Goal: Obtain resource: Download file/media

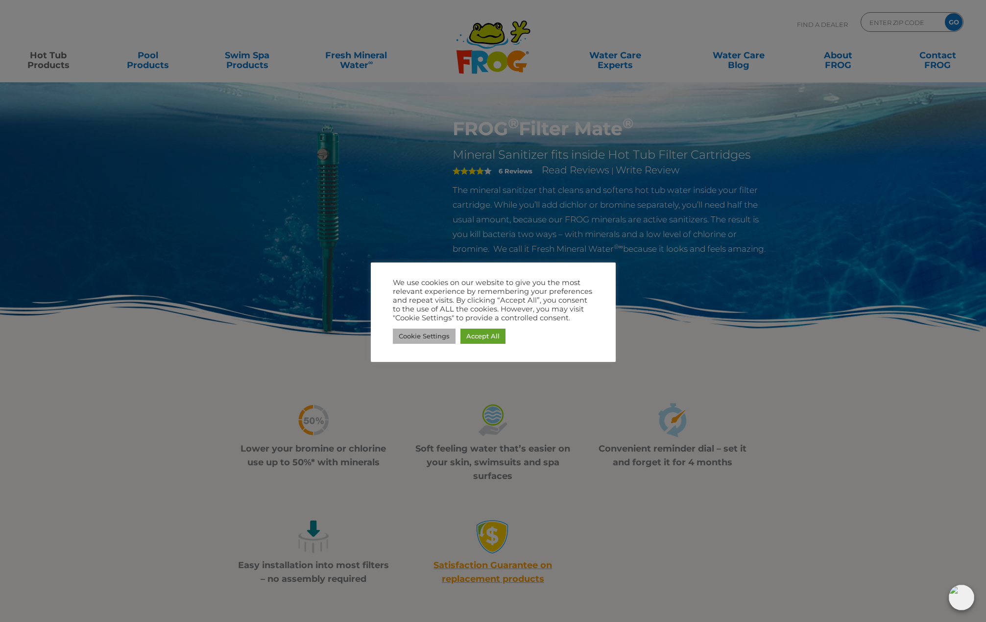
click at [445, 334] on link "Cookie Settings" at bounding box center [424, 336] width 63 height 15
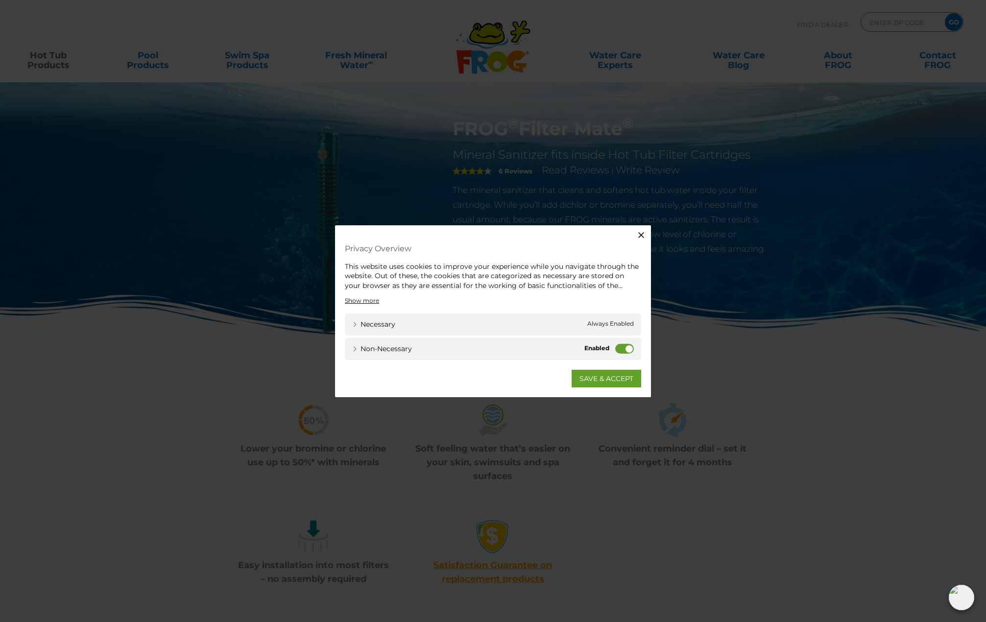
click at [618, 350] on label "Non-necessary" at bounding box center [624, 349] width 19 height 10
click at [0, 0] on input "Non-necessary" at bounding box center [0, 0] width 0 height 0
click at [608, 381] on link "SAVE & ACCEPT" at bounding box center [607, 379] width 70 height 18
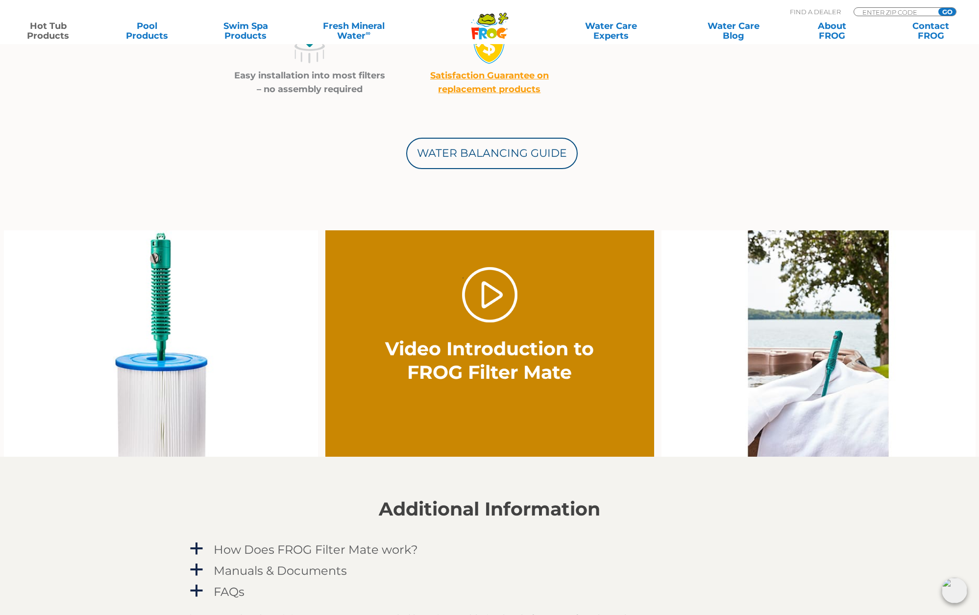
scroll to position [735, 0]
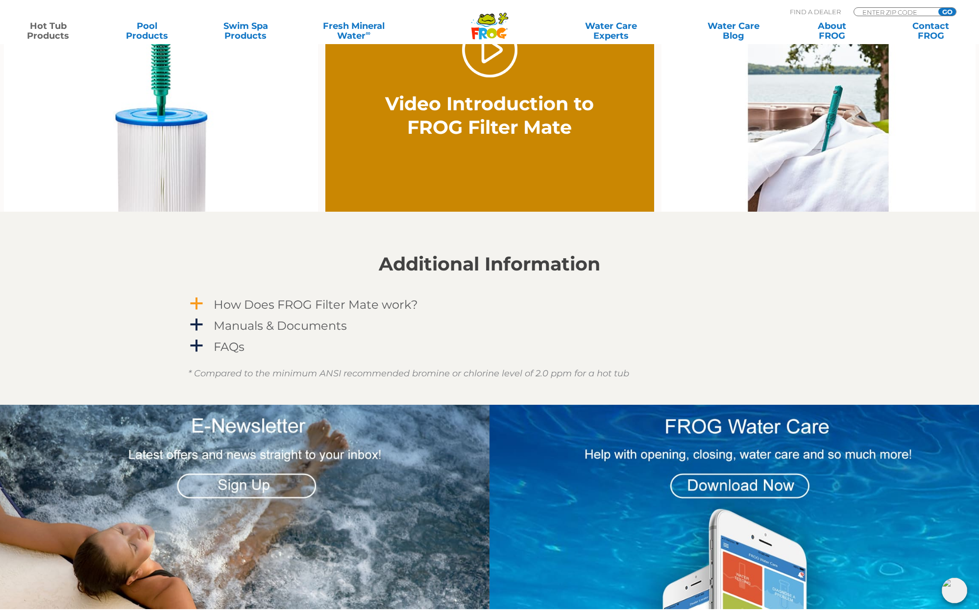
click at [369, 305] on h4 "How Does FROG Filter Mate work?" at bounding box center [316, 304] width 204 height 13
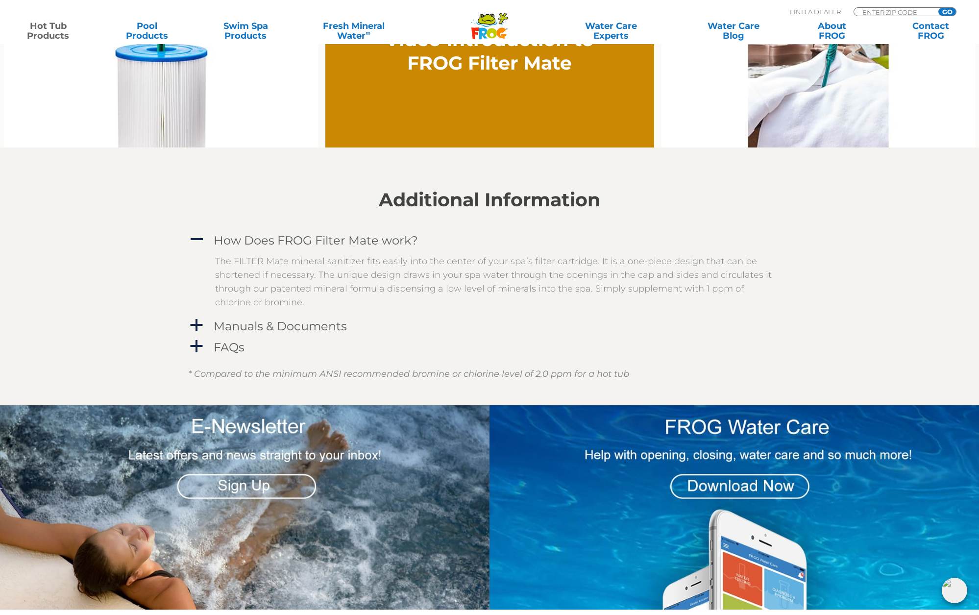
scroll to position [833, 0]
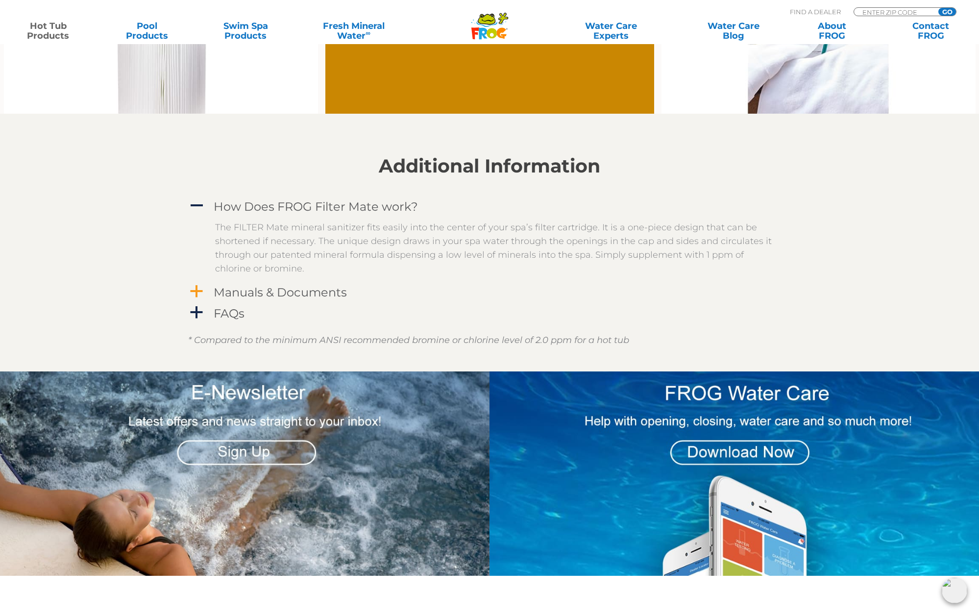
click at [219, 287] on h4 "Manuals & Documents" at bounding box center [280, 292] width 133 height 13
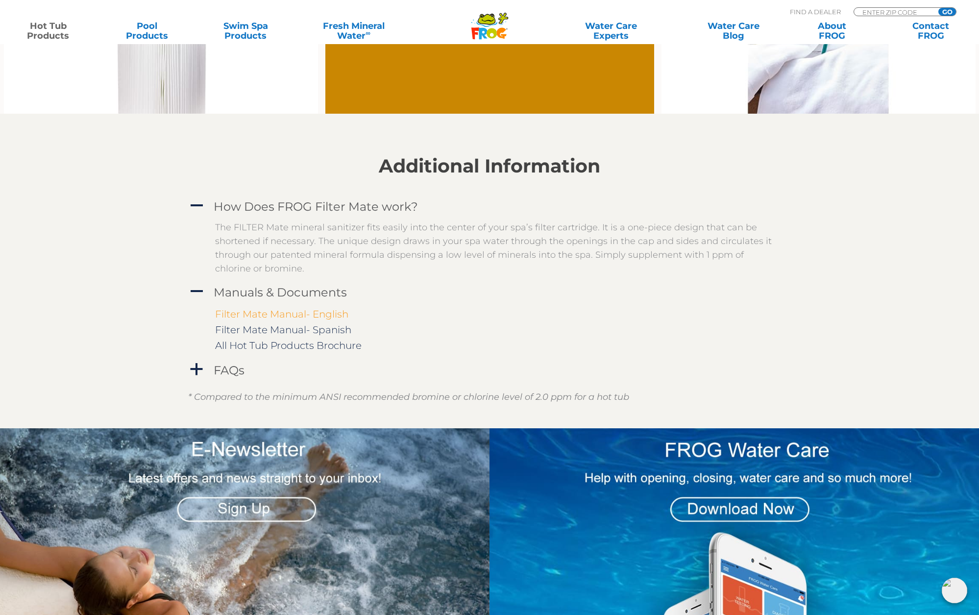
click at [331, 316] on link "Filter Mate Manual- English" at bounding box center [281, 314] width 133 height 12
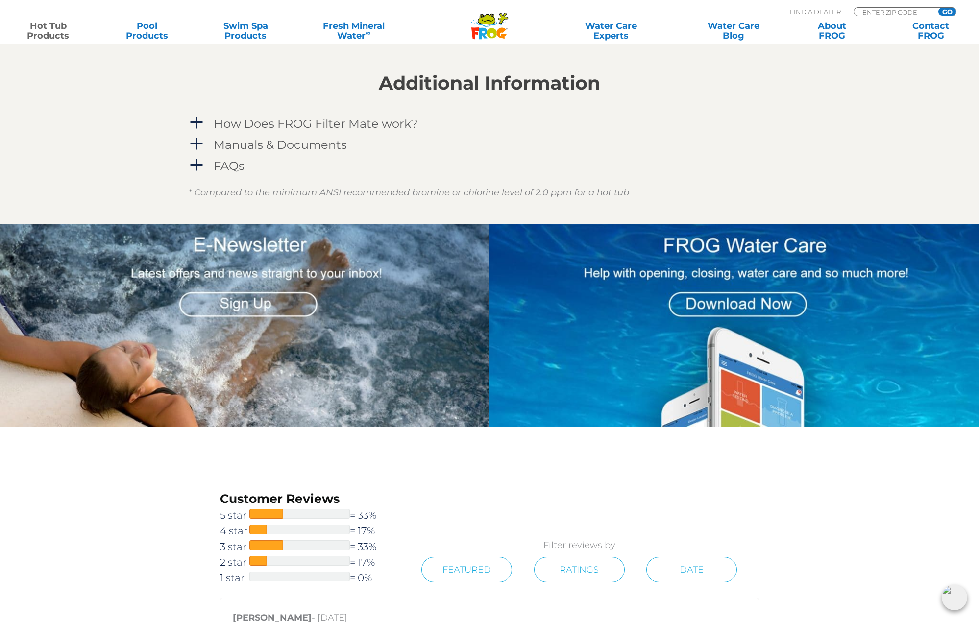
scroll to position [669, 0]
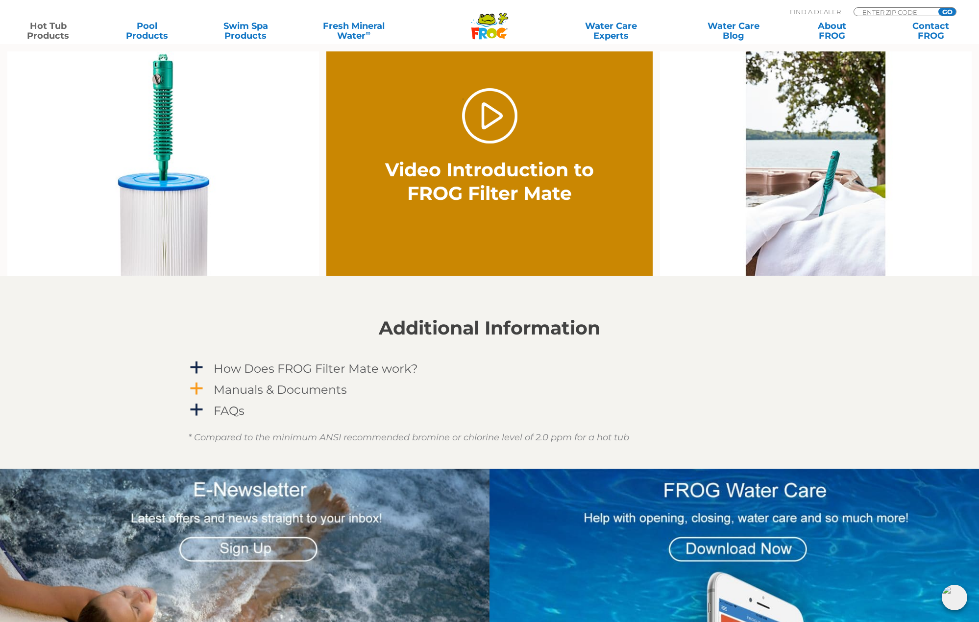
click at [297, 389] on h4 "Manuals & Documents" at bounding box center [280, 389] width 133 height 13
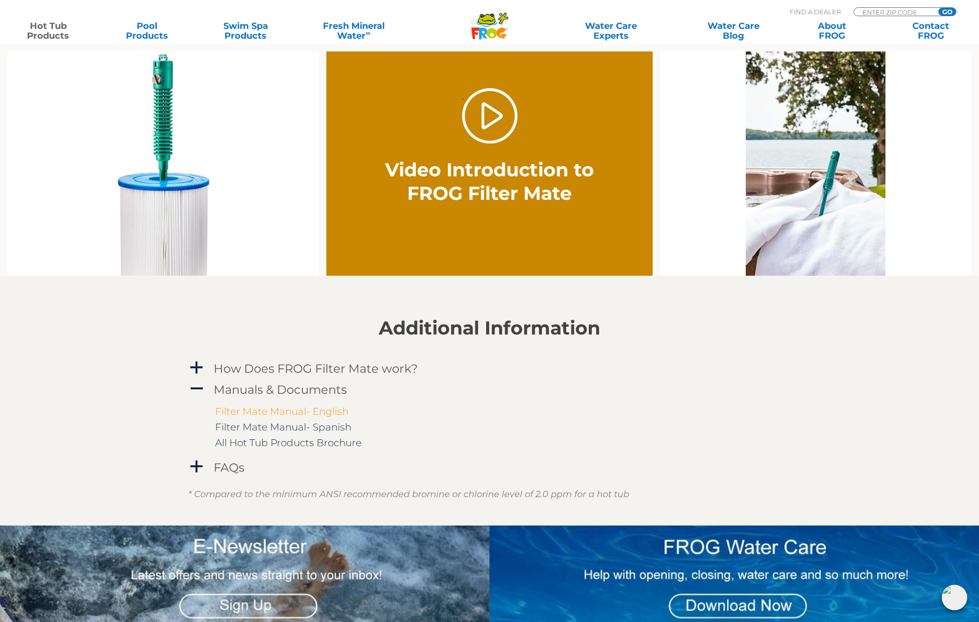
click at [299, 413] on link "Filter Mate Manual- English" at bounding box center [281, 412] width 133 height 12
